Goal: Task Accomplishment & Management: Use online tool/utility

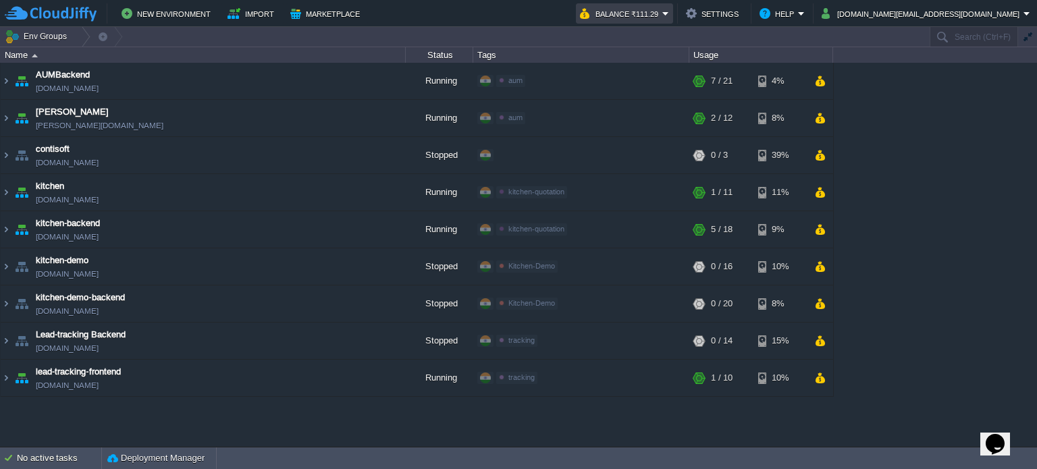
click at [669, 10] on em "Balance ₹111.29" at bounding box center [624, 13] width 89 height 16
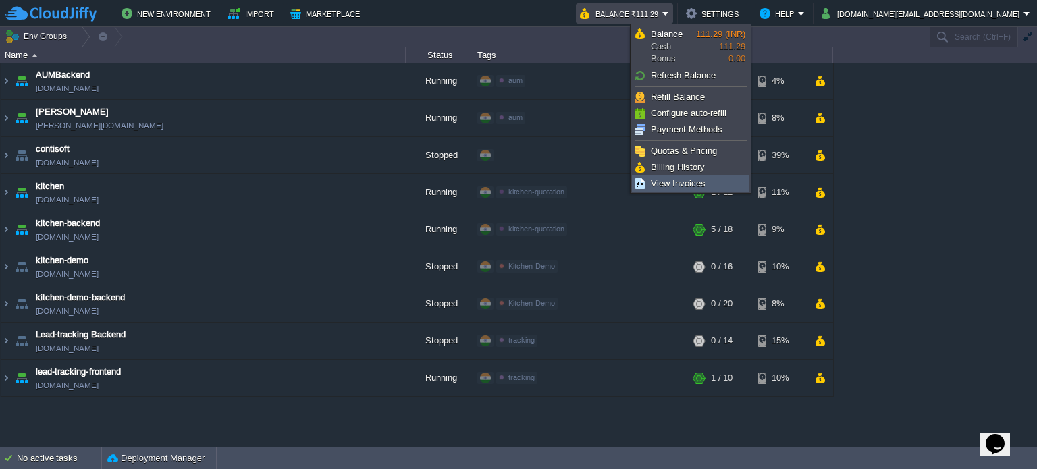
click at [686, 180] on span "View Invoices" at bounding box center [678, 183] width 55 height 10
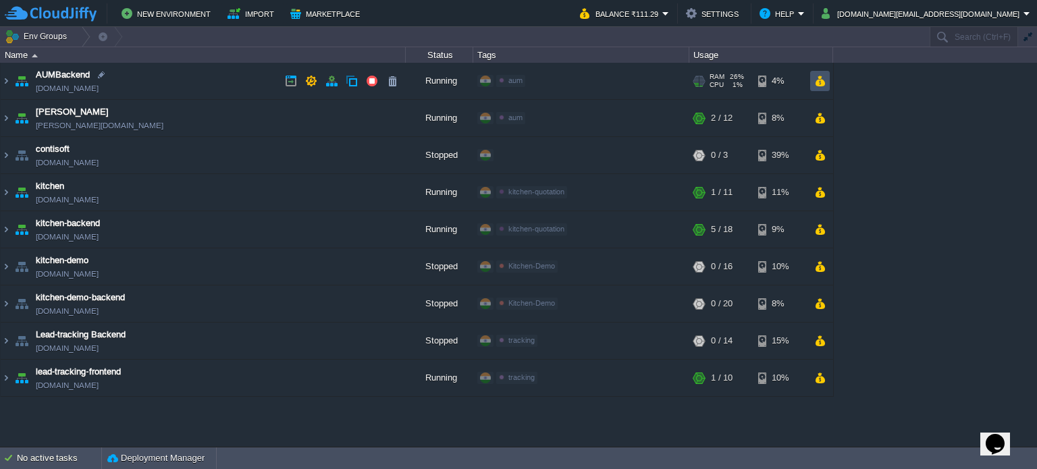
click at [820, 81] on button "button" at bounding box center [819, 81] width 11 height 12
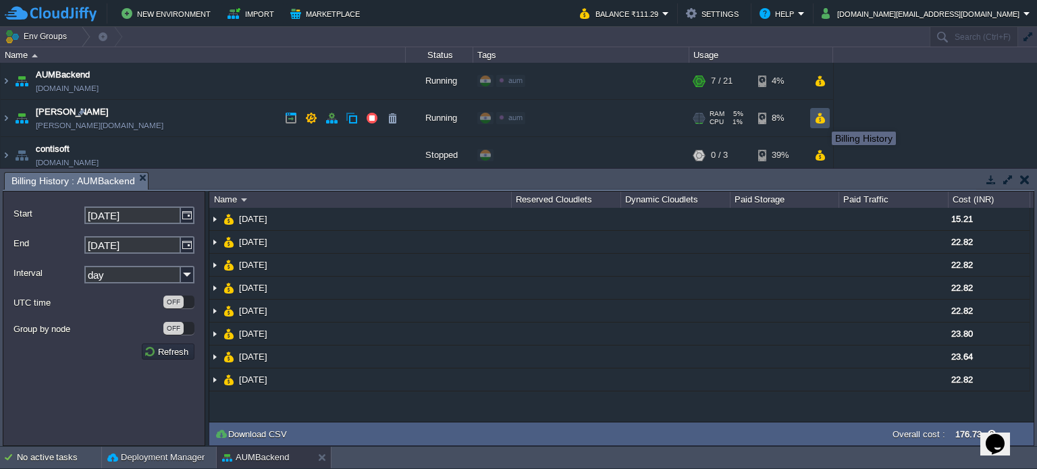
click at [822, 120] on button "button" at bounding box center [819, 118] width 11 height 12
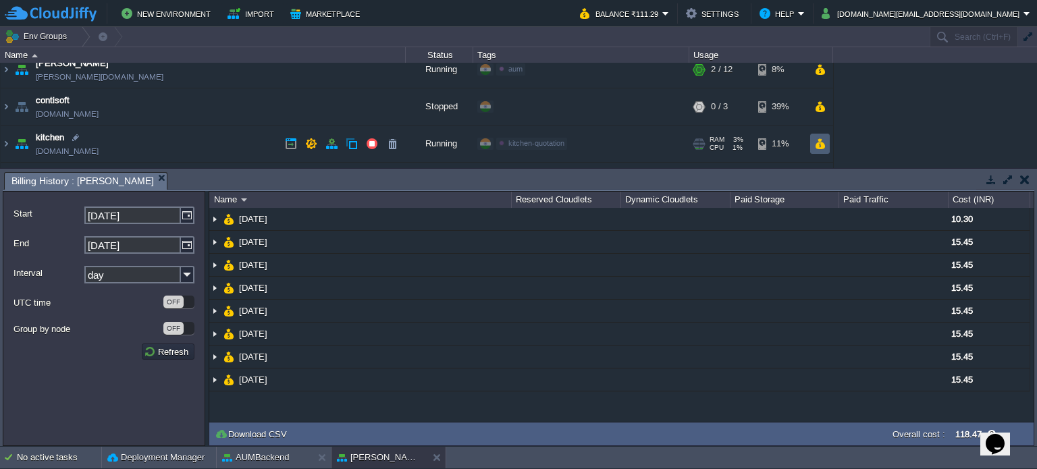
scroll to position [68, 0]
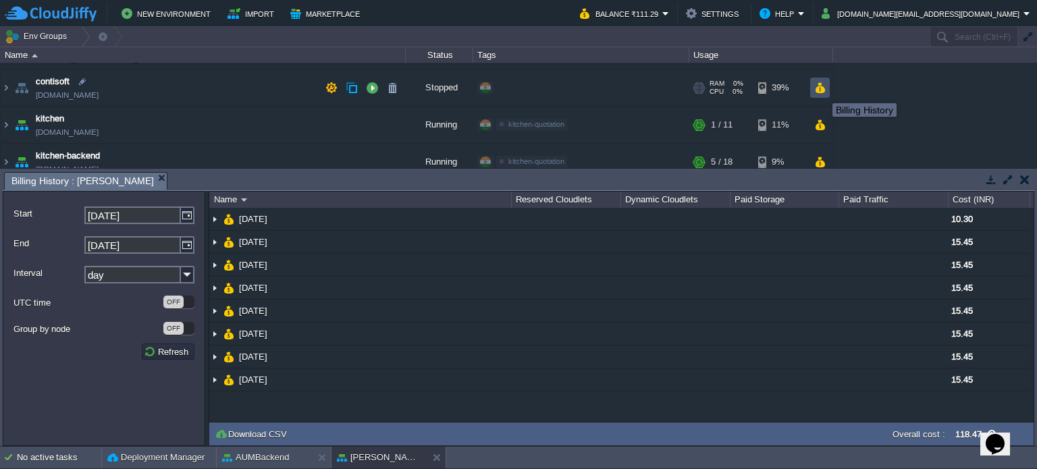
click at [822, 91] on button "button" at bounding box center [819, 88] width 11 height 12
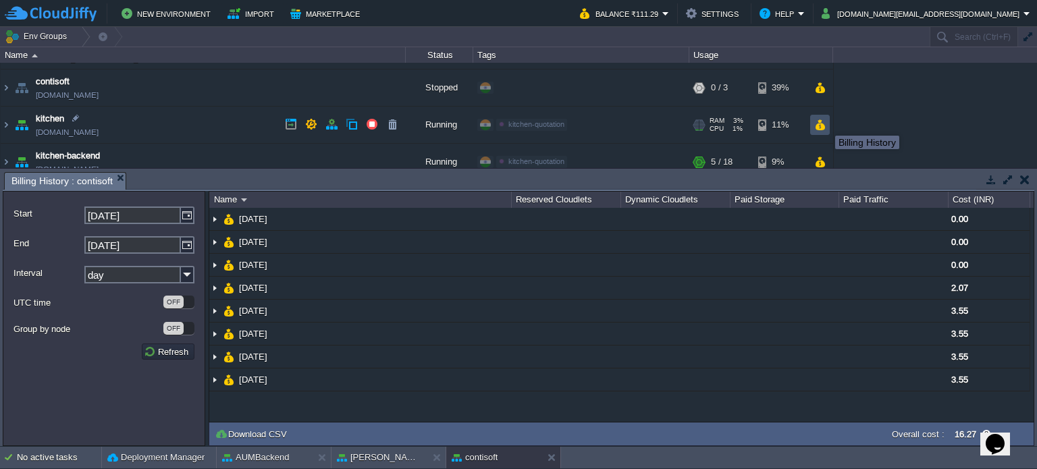
click at [823, 124] on button "button" at bounding box center [819, 125] width 11 height 12
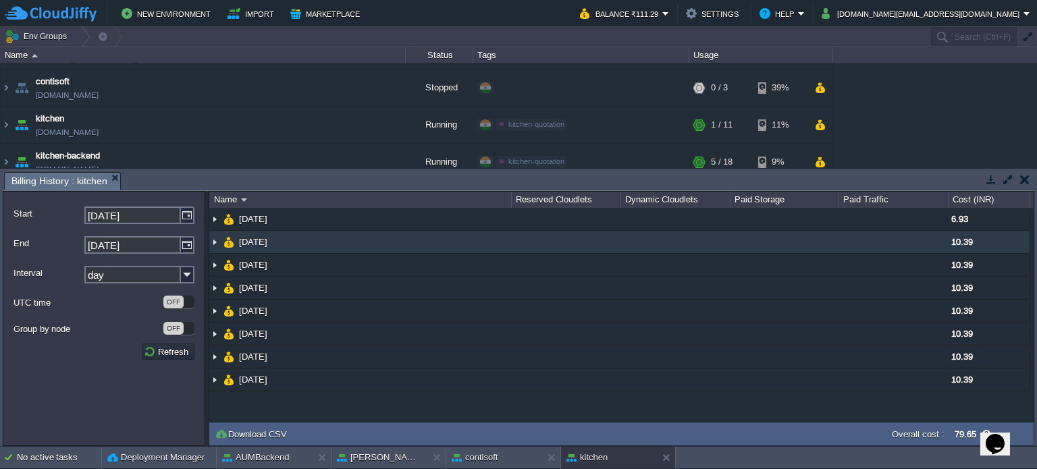
drag, startPoint x: 925, startPoint y: 191, endPoint x: 922, endPoint y: 238, distance: 46.7
click at [922, 238] on div "Name Reserved Cloudlets Dynamic Cloudlets Paid Storage Paid Traffic Cost (INR) …" at bounding box center [622, 307] width 826 height 232
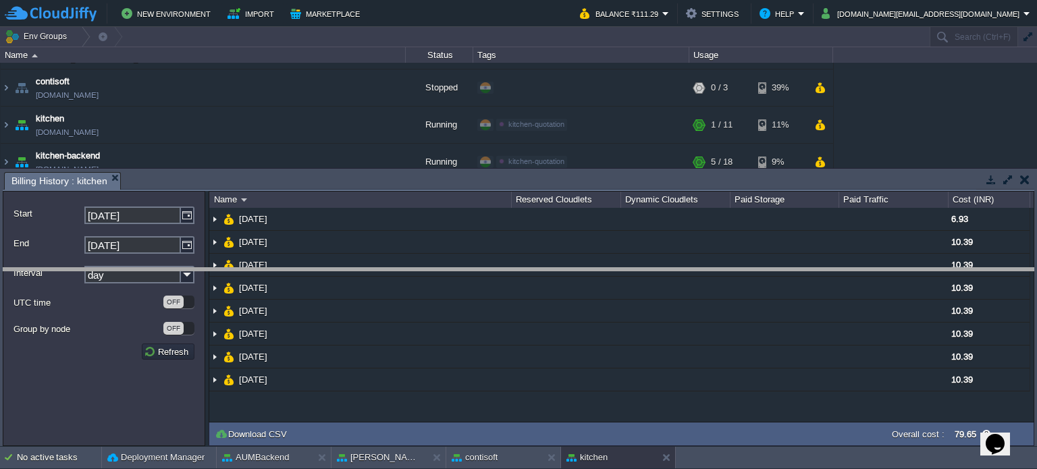
drag, startPoint x: 905, startPoint y: 190, endPoint x: 915, endPoint y: 286, distance: 96.4
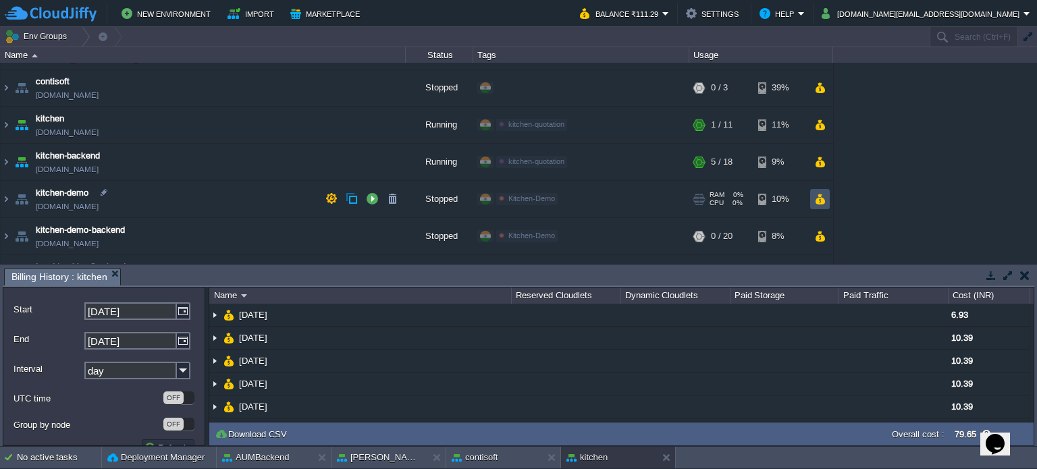
click at [824, 199] on button "button" at bounding box center [819, 199] width 11 height 12
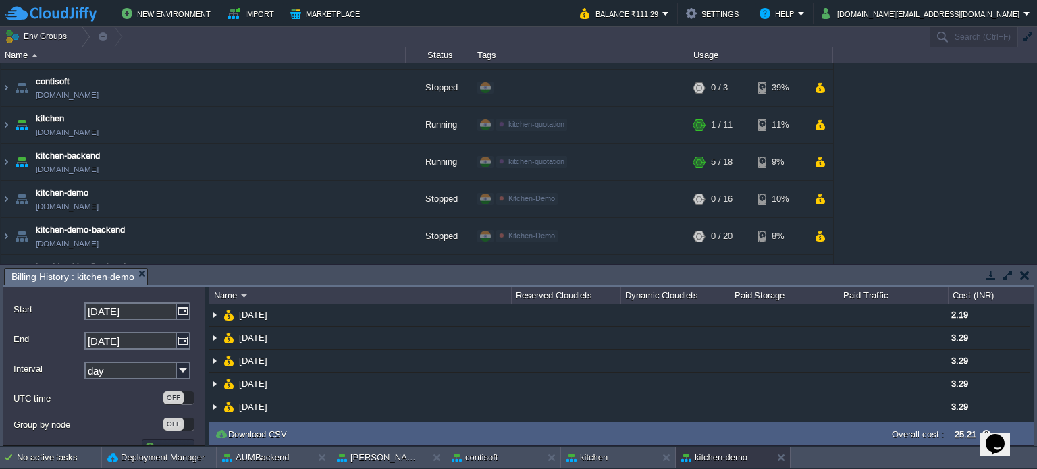
scroll to position [132, 0]
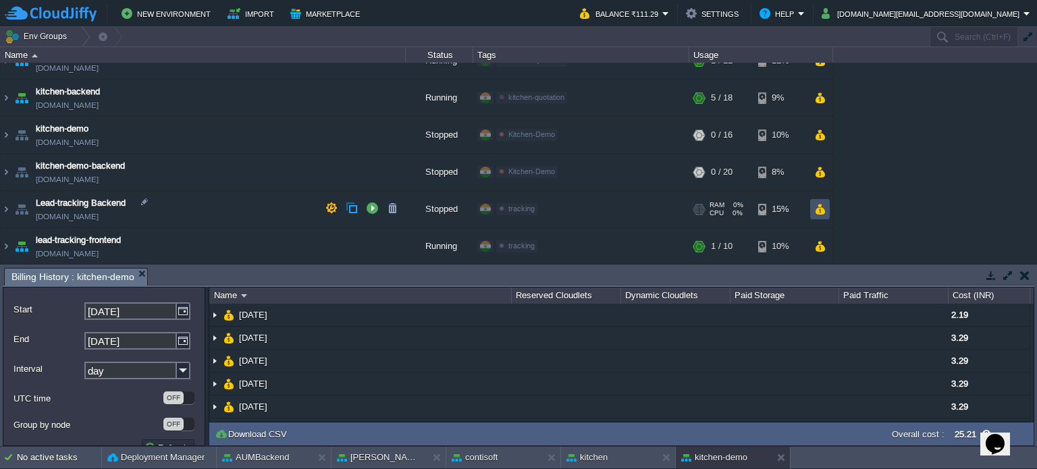
click at [822, 203] on button "button" at bounding box center [819, 209] width 11 height 12
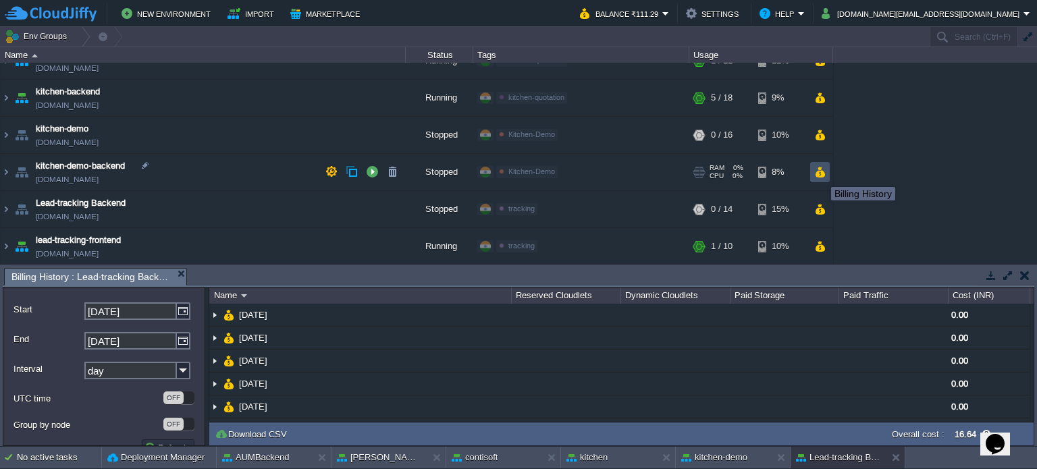
click at [821, 172] on button "button" at bounding box center [819, 172] width 11 height 12
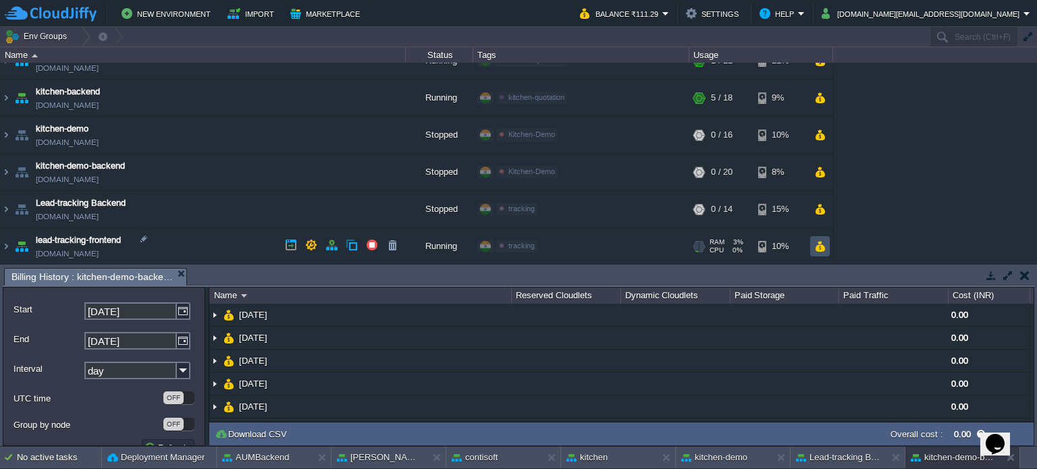
click at [822, 246] on button "button" at bounding box center [819, 246] width 11 height 12
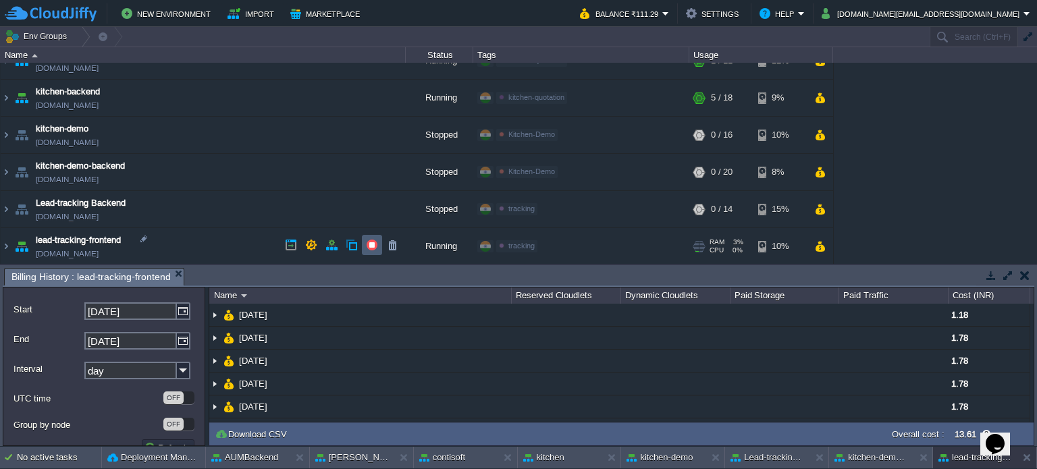
click at [373, 244] on button "button" at bounding box center [372, 245] width 12 height 12
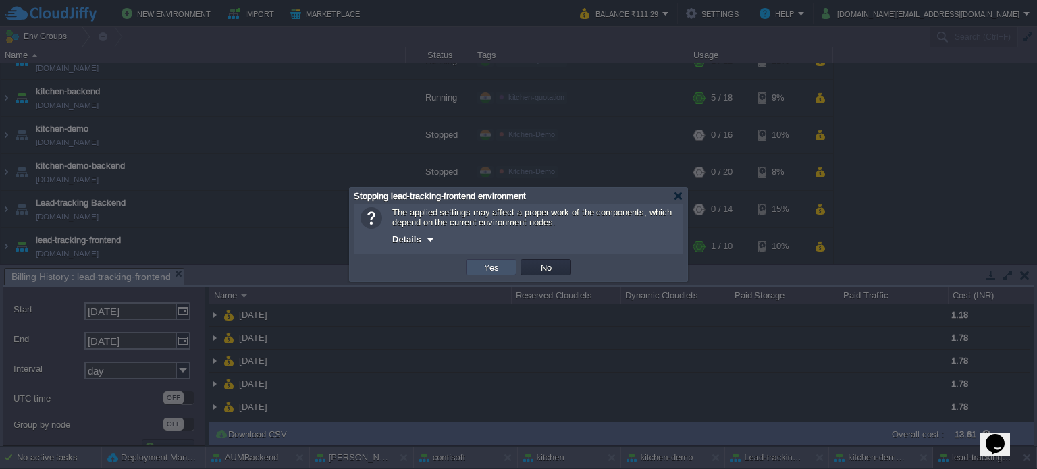
click at [483, 265] on button "Yes" at bounding box center [491, 267] width 23 height 12
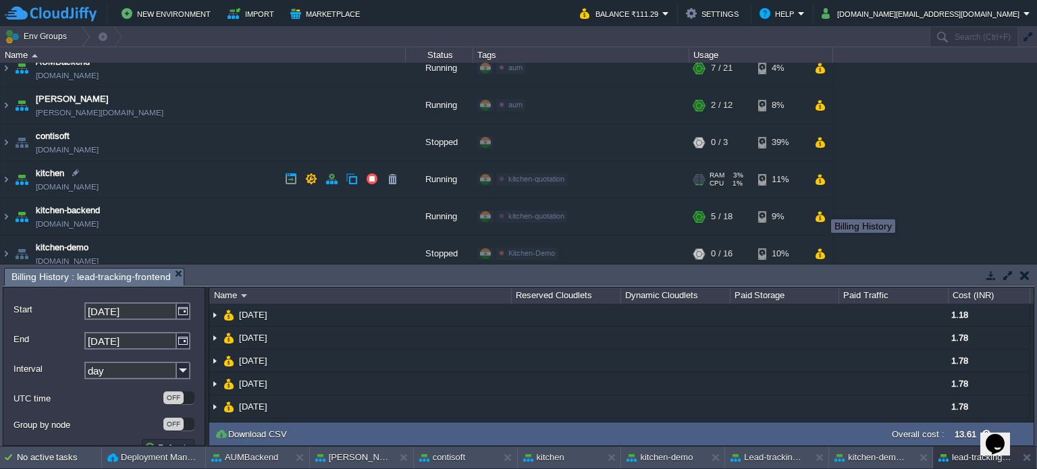
scroll to position [0, 0]
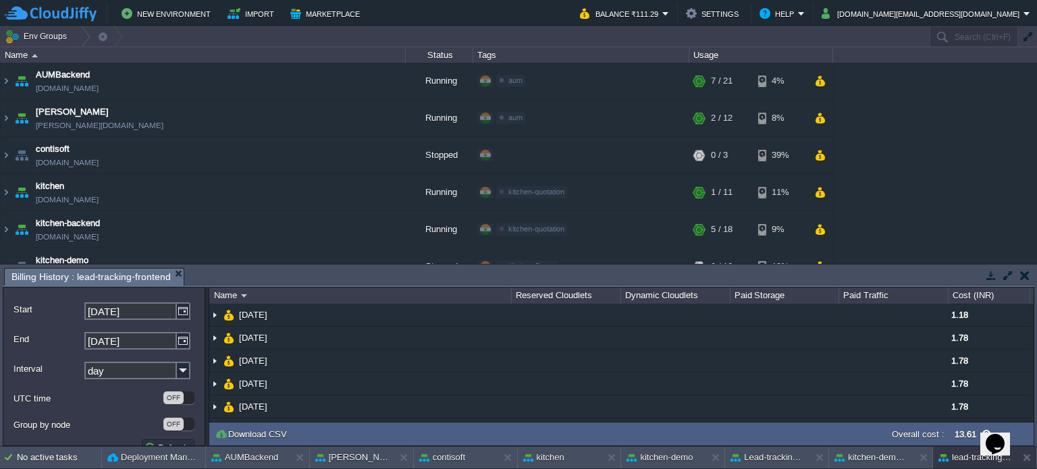
click at [1023, 275] on button "button" at bounding box center [1024, 275] width 9 height 12
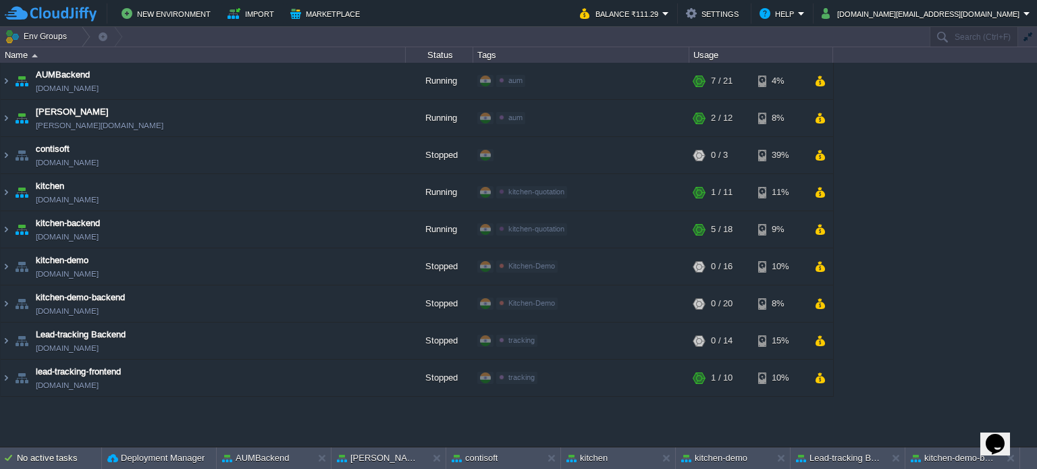
click at [932, 205] on div "AUMBackend [DOMAIN_NAME] Running aum Edit RAM 26% CPU 1% 7 / 21 4% aumtech [DOM…" at bounding box center [518, 255] width 1037 height 384
